Goal: Information Seeking & Learning: Check status

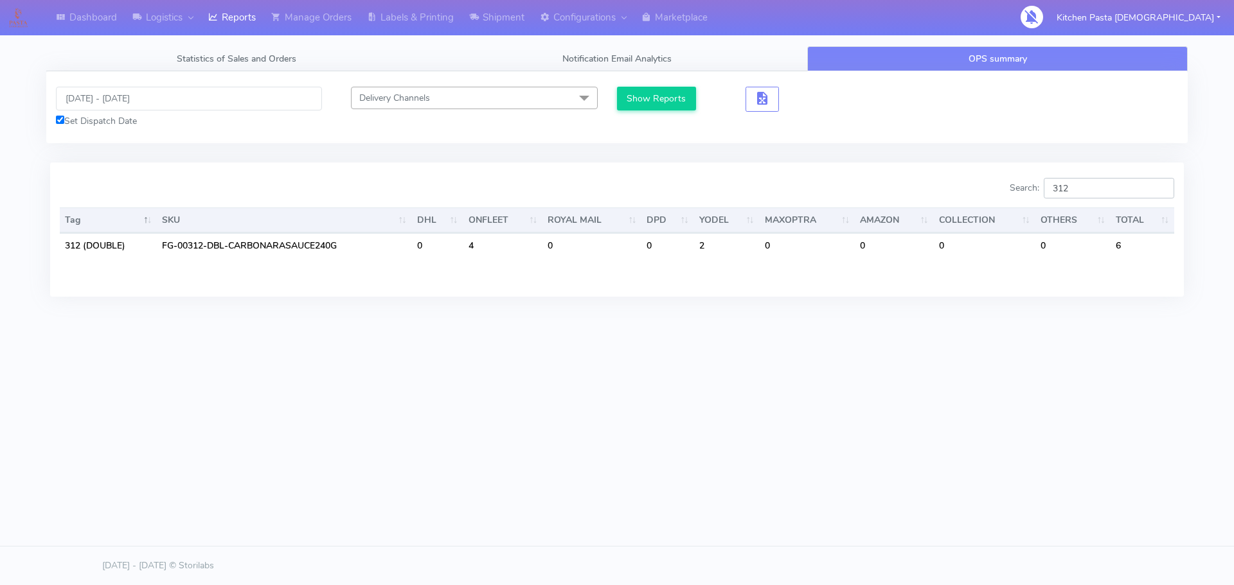
click at [1111, 192] on input "312" at bounding box center [1108, 188] width 130 height 21
click at [673, 95] on button "Show Reports" at bounding box center [656, 99] width 79 height 24
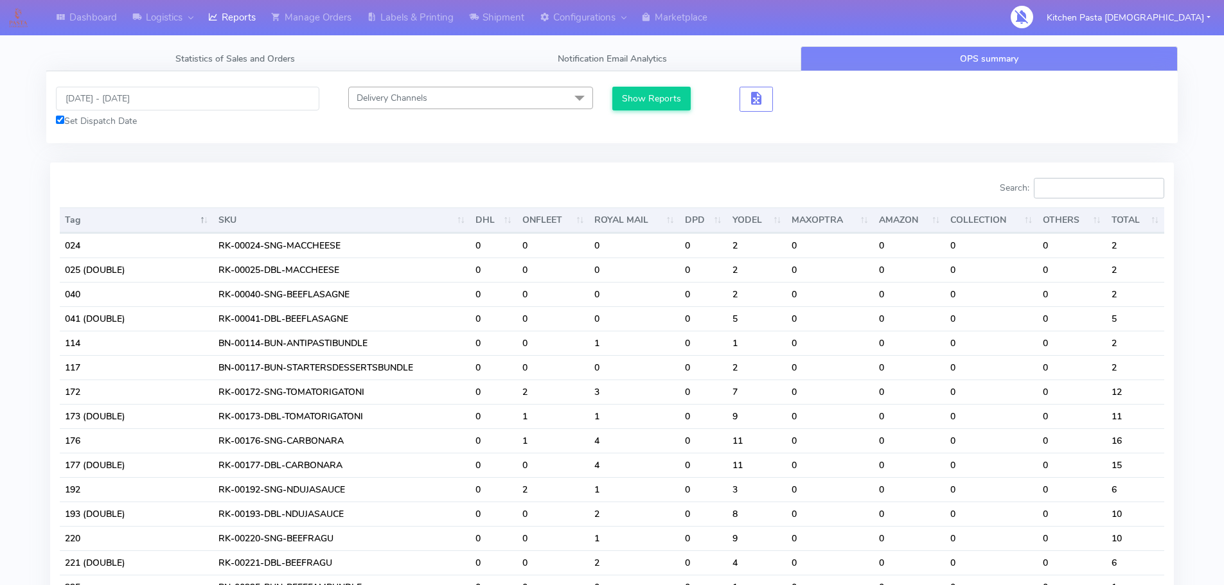
click at [1067, 189] on input "Search:" at bounding box center [1099, 188] width 130 height 21
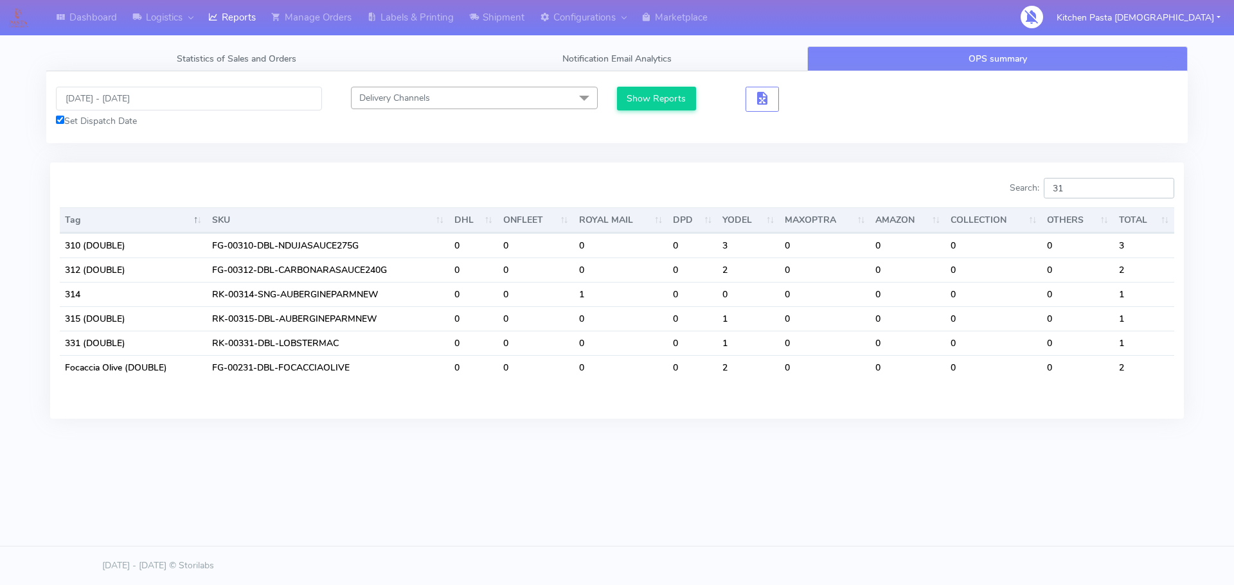
type input "3"
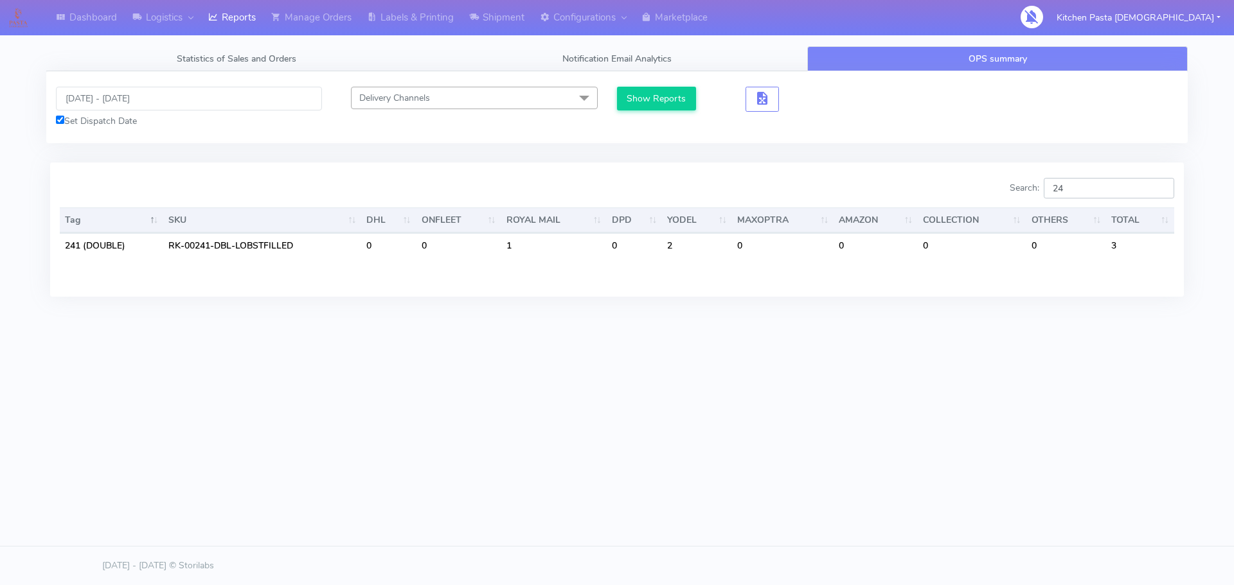
type input "2"
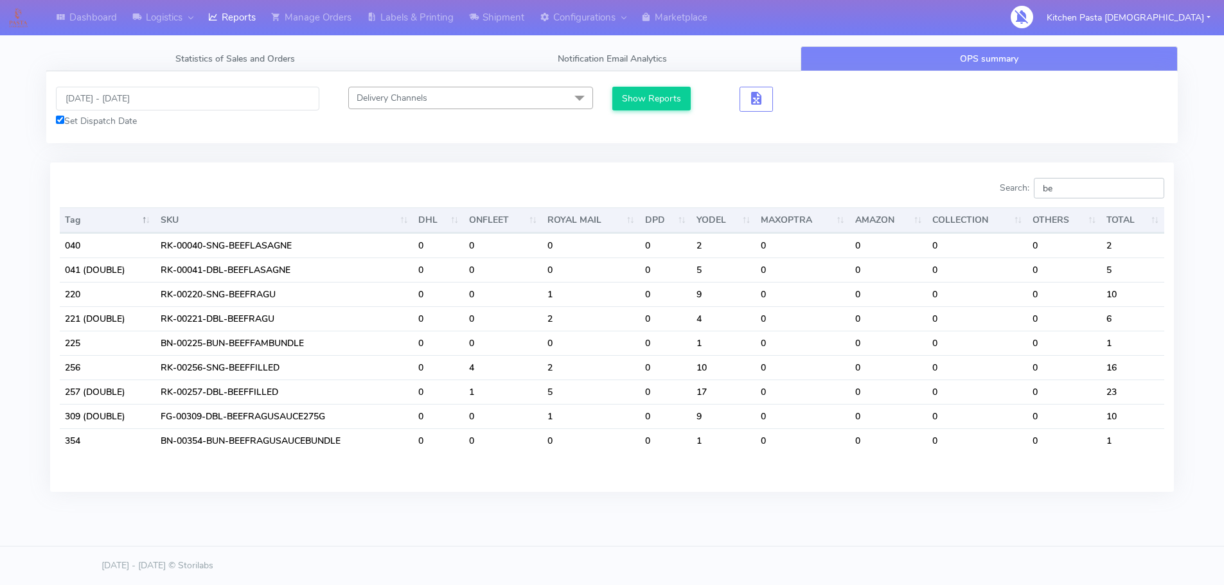
type input "b"
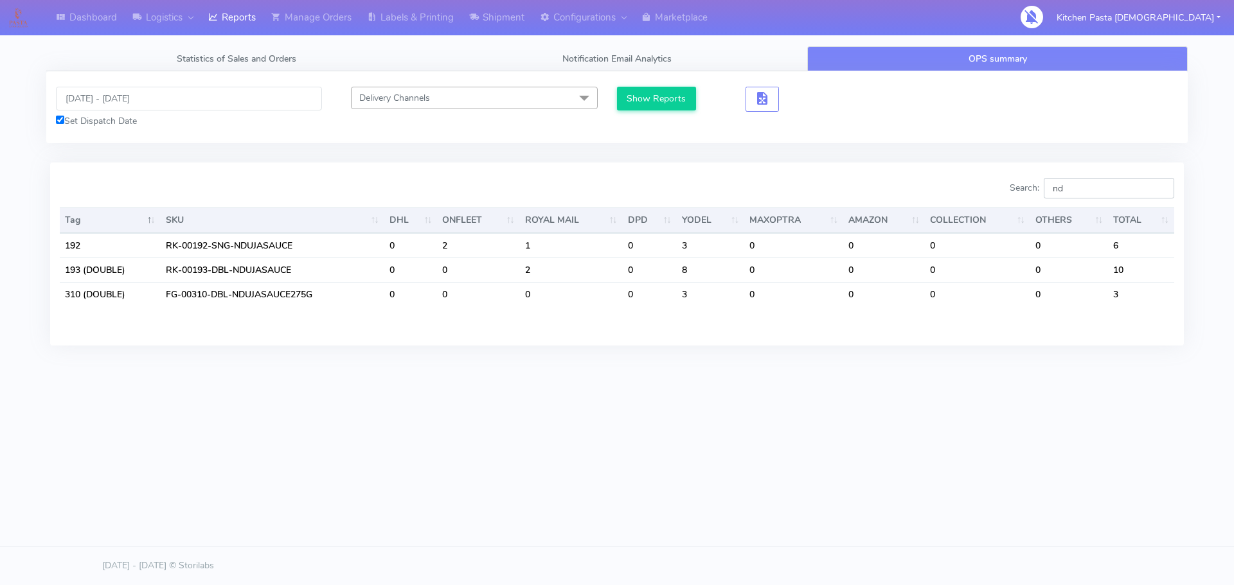
type input "n"
type input "p"
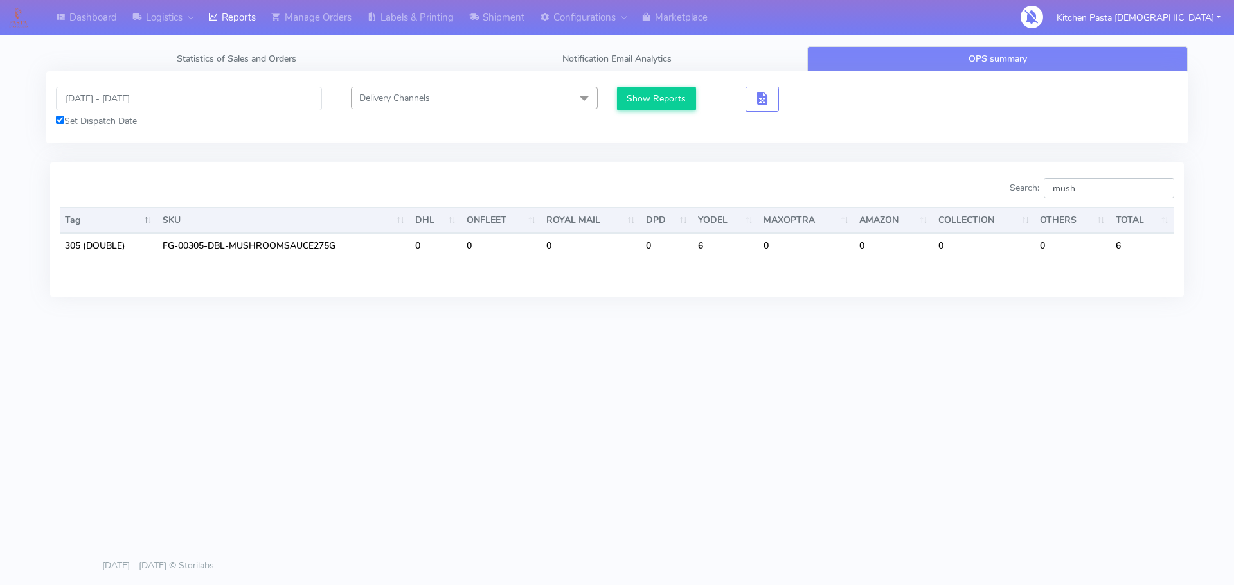
type input "mush"
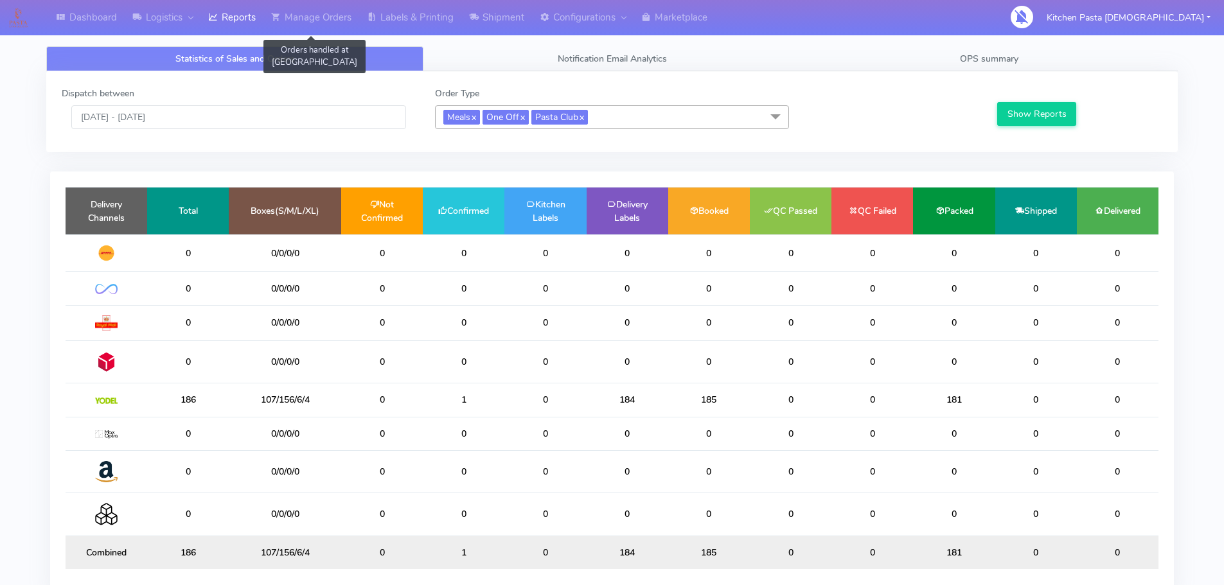
click at [2, 585] on div "Dashboard Logistics [GEOGRAPHIC_DATA] Logistics Reports Manage Orders Orders ha…" at bounding box center [612, 321] width 1224 height 596
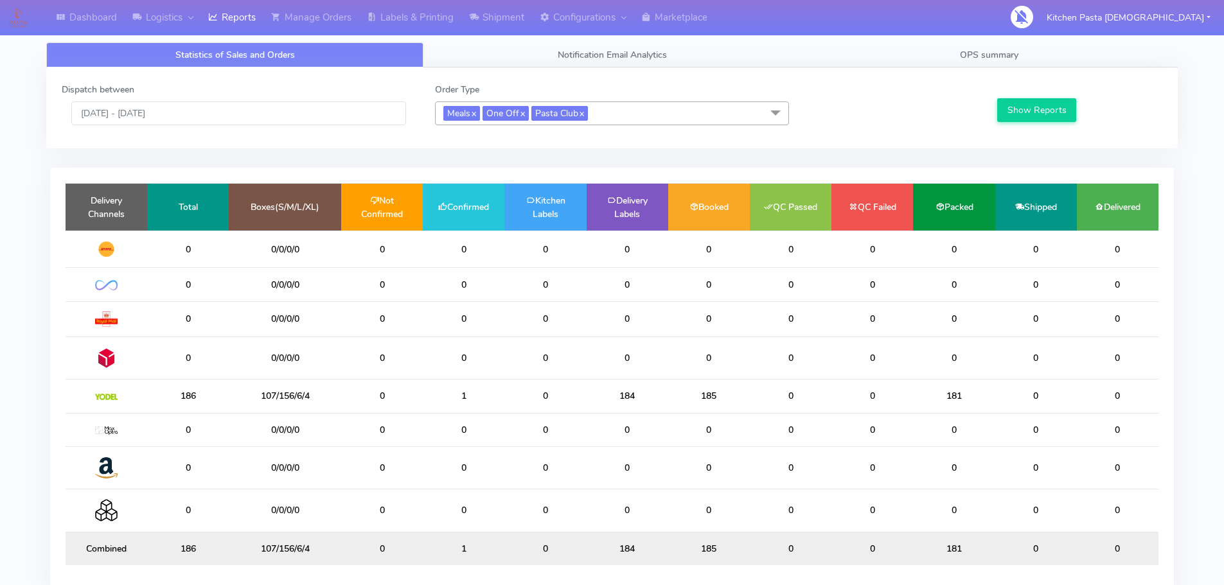
scroll to position [5, 0]
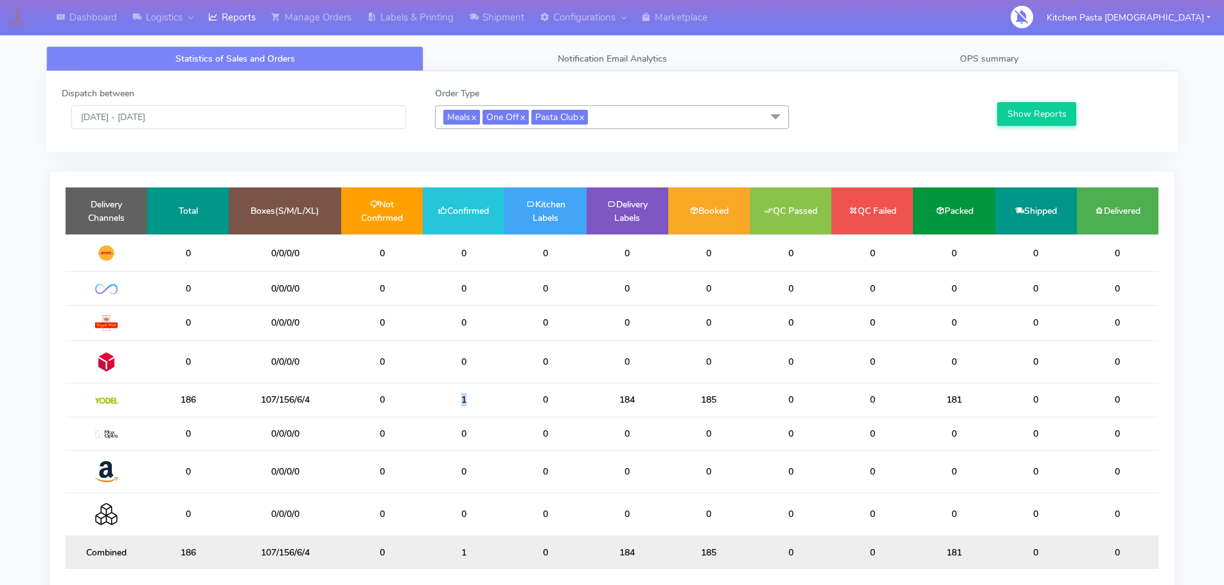
drag, startPoint x: 497, startPoint y: 391, endPoint x: 459, endPoint y: 391, distance: 37.9
click at [459, 391] on td "1" at bounding box center [464, 400] width 82 height 33
click at [549, 394] on td "0" at bounding box center [545, 400] width 82 height 33
click at [580, 471] on td "0" at bounding box center [545, 471] width 82 height 42
click at [174, 8] on link "Logistics" at bounding box center [163, 17] width 76 height 35
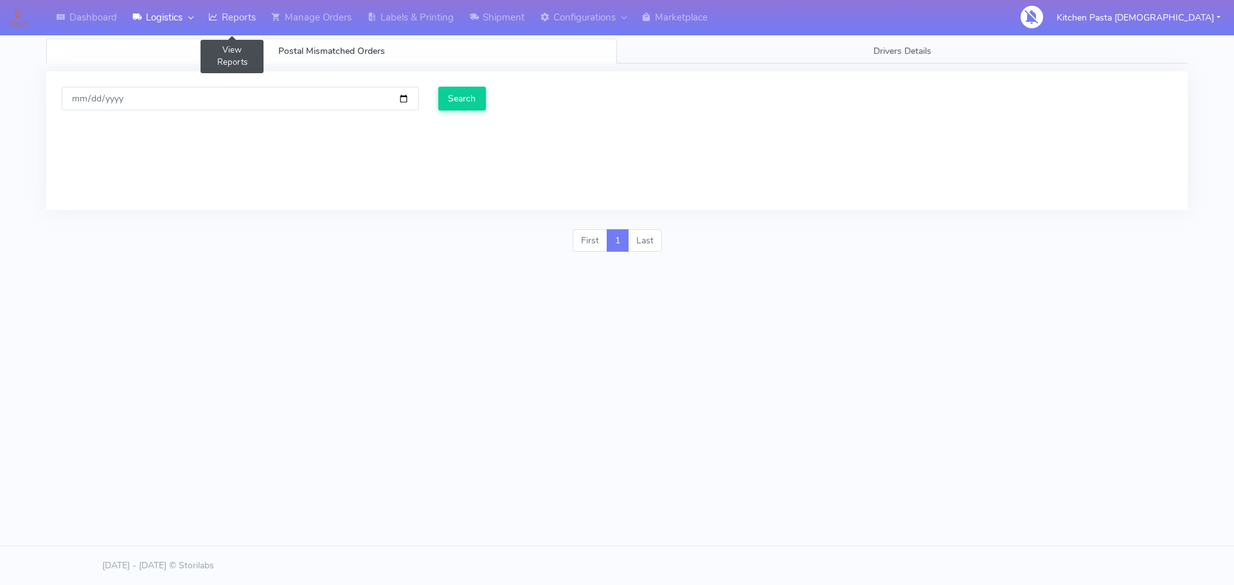
click at [229, 7] on link "Reports" at bounding box center [231, 17] width 63 height 35
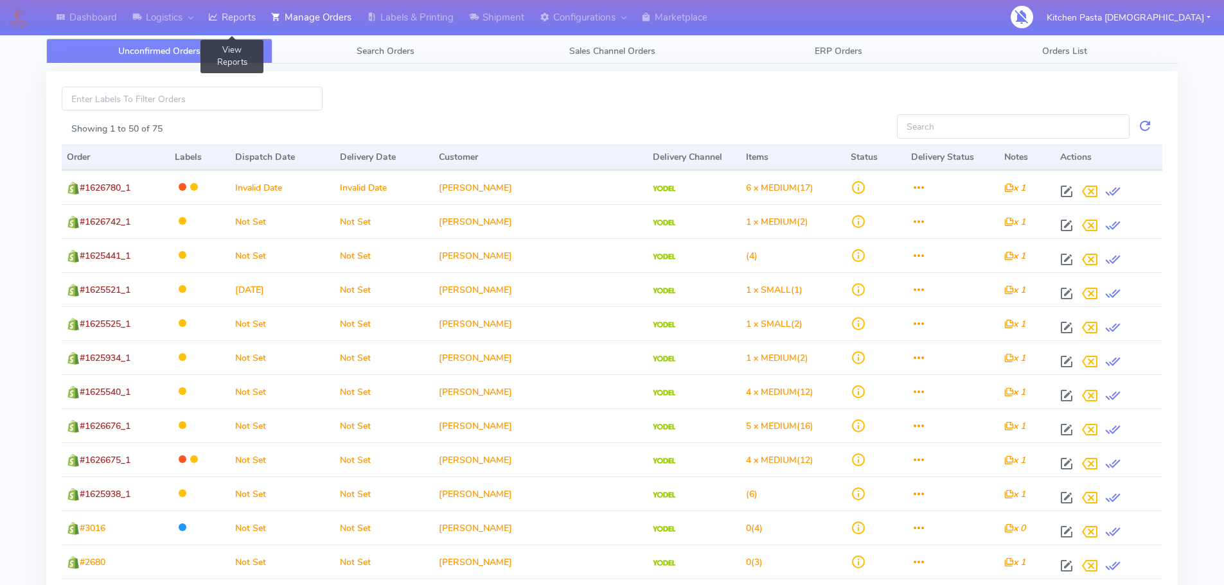
click at [238, 28] on link "Reports" at bounding box center [231, 17] width 63 height 35
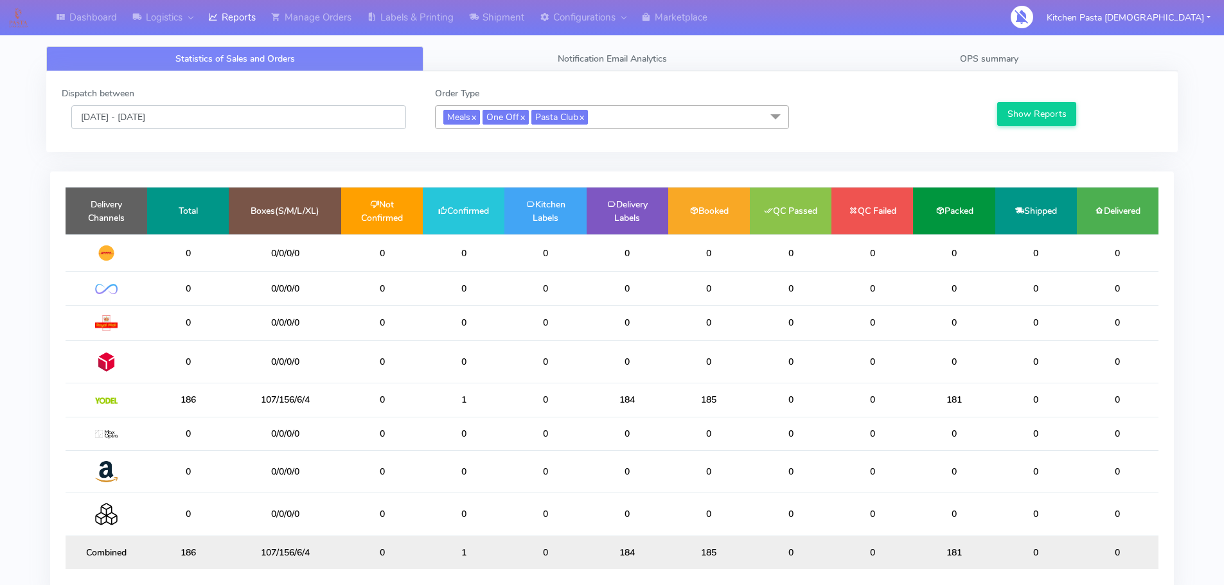
click at [243, 121] on input "[DATE] - [DATE]" at bounding box center [238, 117] width 335 height 24
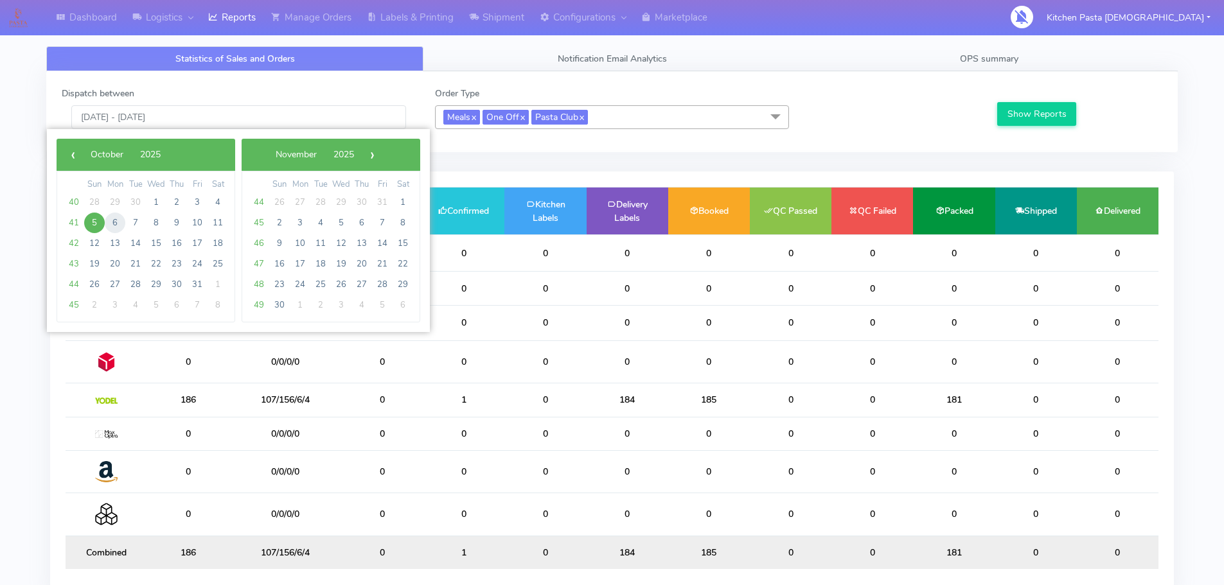
click at [114, 219] on span "6" at bounding box center [115, 223] width 21 height 21
type input "[DATE] - [DATE]"
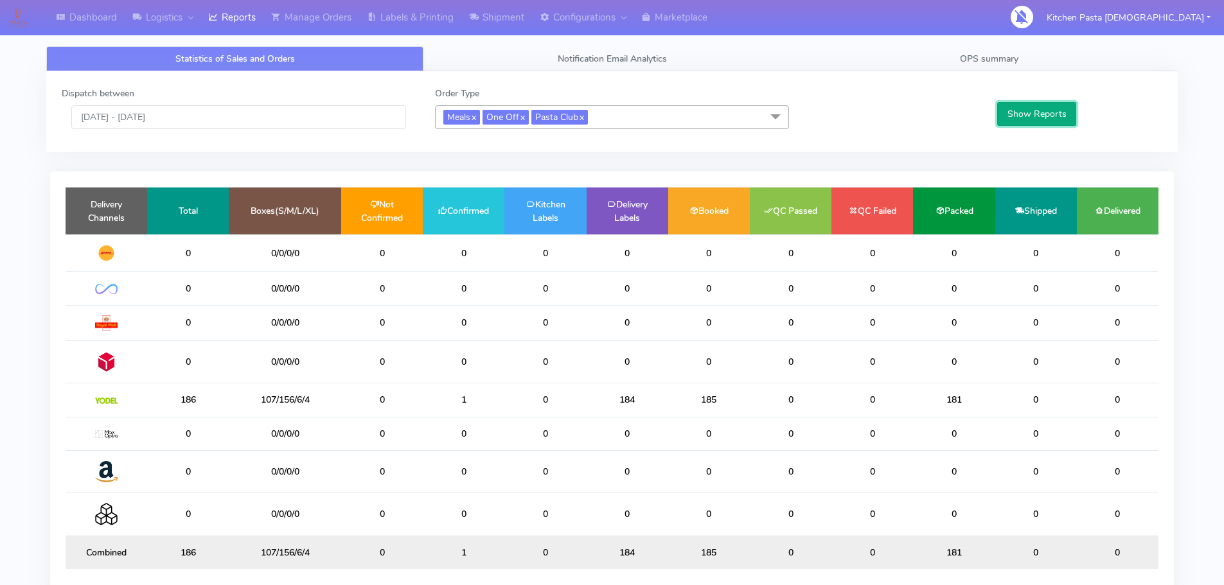
click at [1063, 106] on button "Show Reports" at bounding box center [1036, 114] width 79 height 24
click at [619, 131] on div "Dispatch between 06/10/2025 - 06/10/2025 Order Type Meals x One Off x Pasta Clu…" at bounding box center [612, 112] width 1120 height 50
click at [611, 116] on span "Meals x One Off x Pasta Club x" at bounding box center [612, 117] width 354 height 24
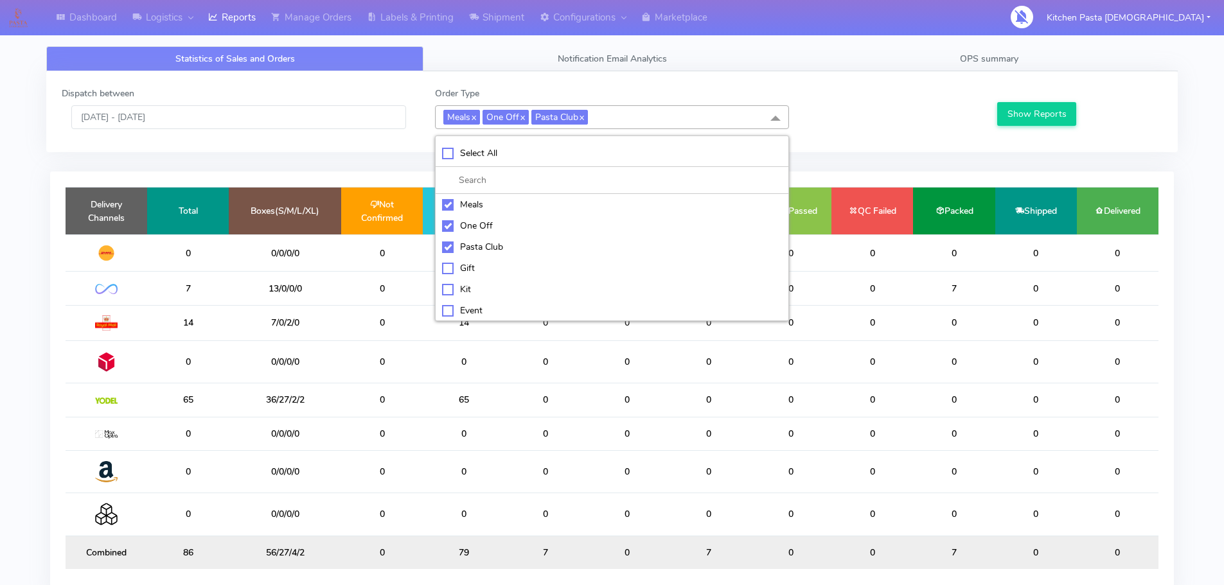
click at [532, 148] on div "Select All" at bounding box center [612, 152] width 340 height 13
checkbox input "true"
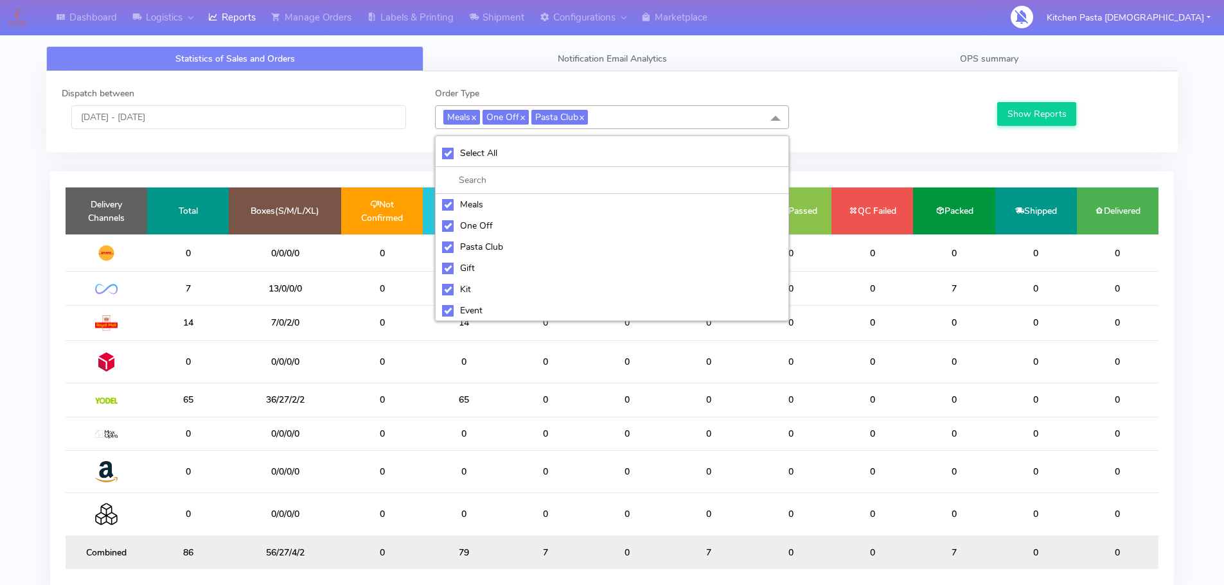
checkbox input "true"
click at [532, 148] on div "UnSelect All" at bounding box center [612, 152] width 340 height 13
checkbox input "false"
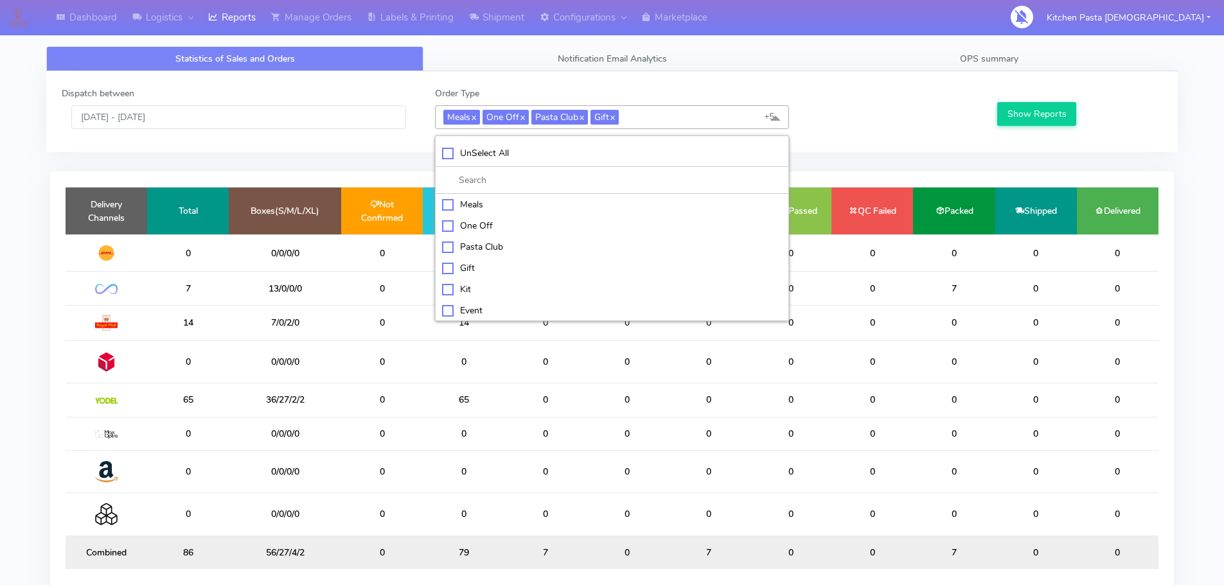
checkbox input "false"
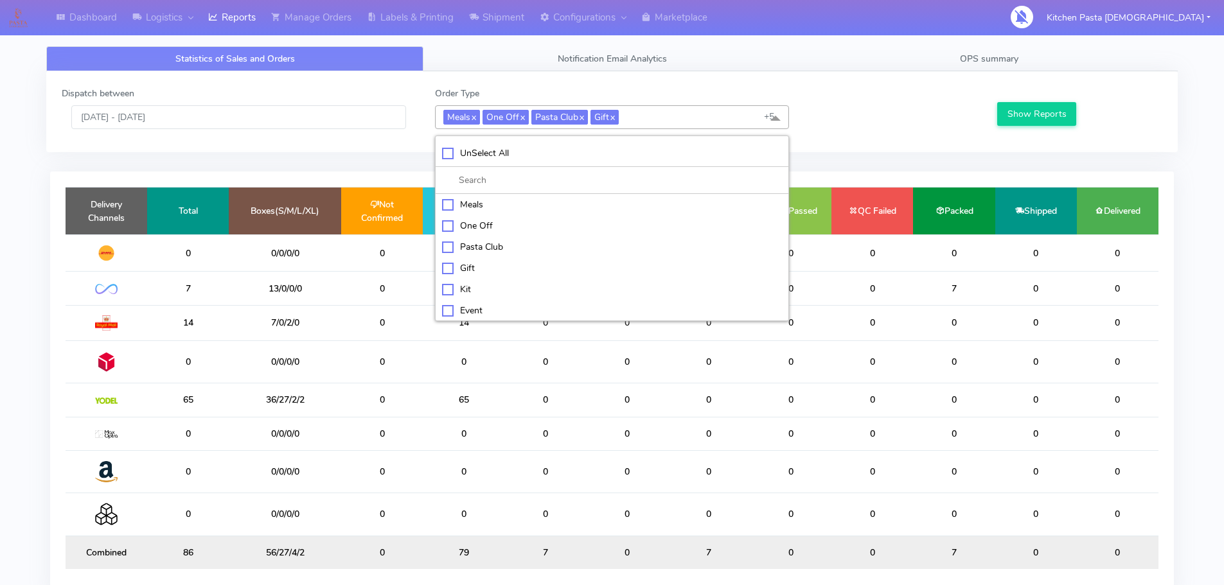
checkbox input "false"
click at [490, 287] on div "Kit" at bounding box center [612, 287] width 340 height 13
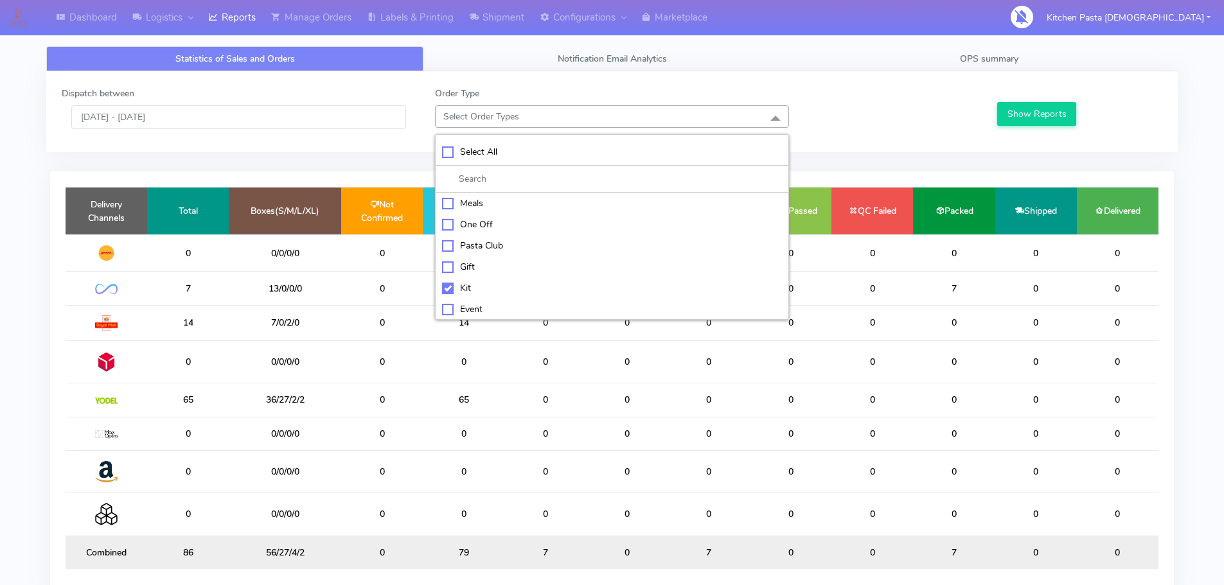
checkbox input "true"
click at [486, 309] on div "ATAVI" at bounding box center [612, 309] width 340 height 13
checkbox input "true"
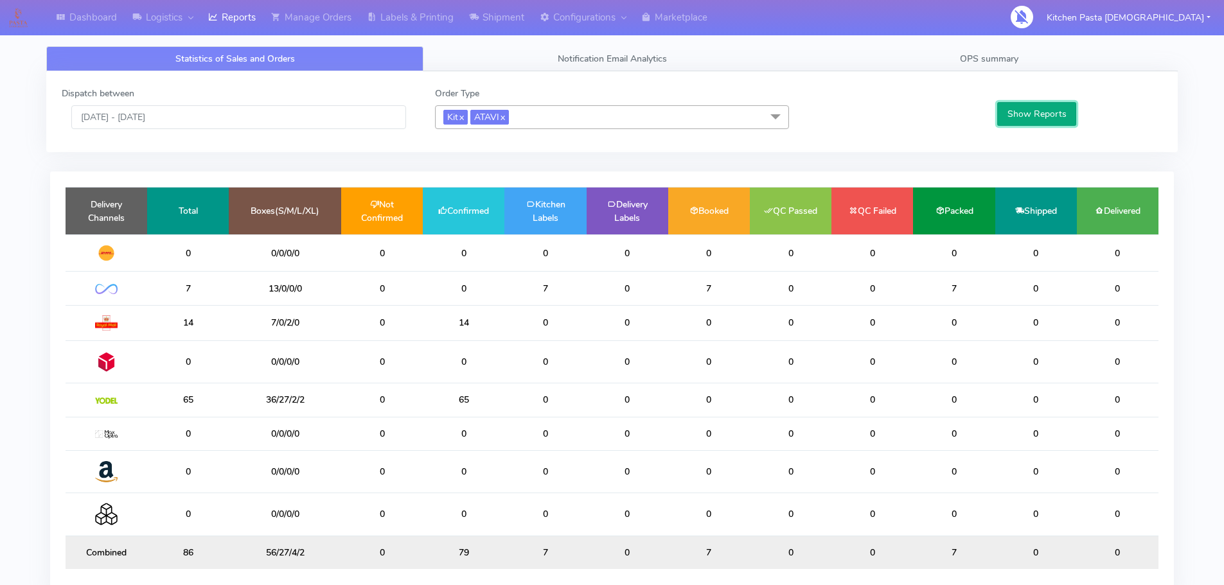
click at [1017, 126] on button "Show Reports" at bounding box center [1036, 114] width 79 height 24
